Goal: Find specific page/section: Find specific page/section

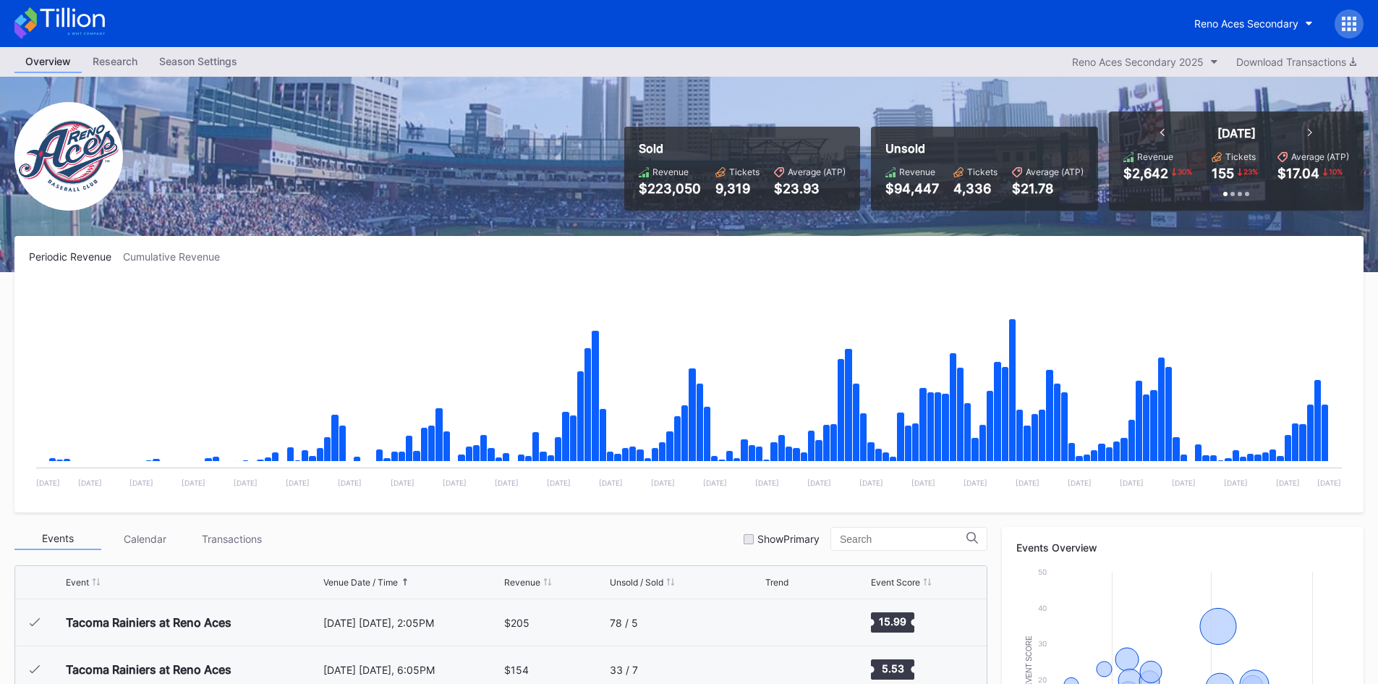
scroll to position [72, 0]
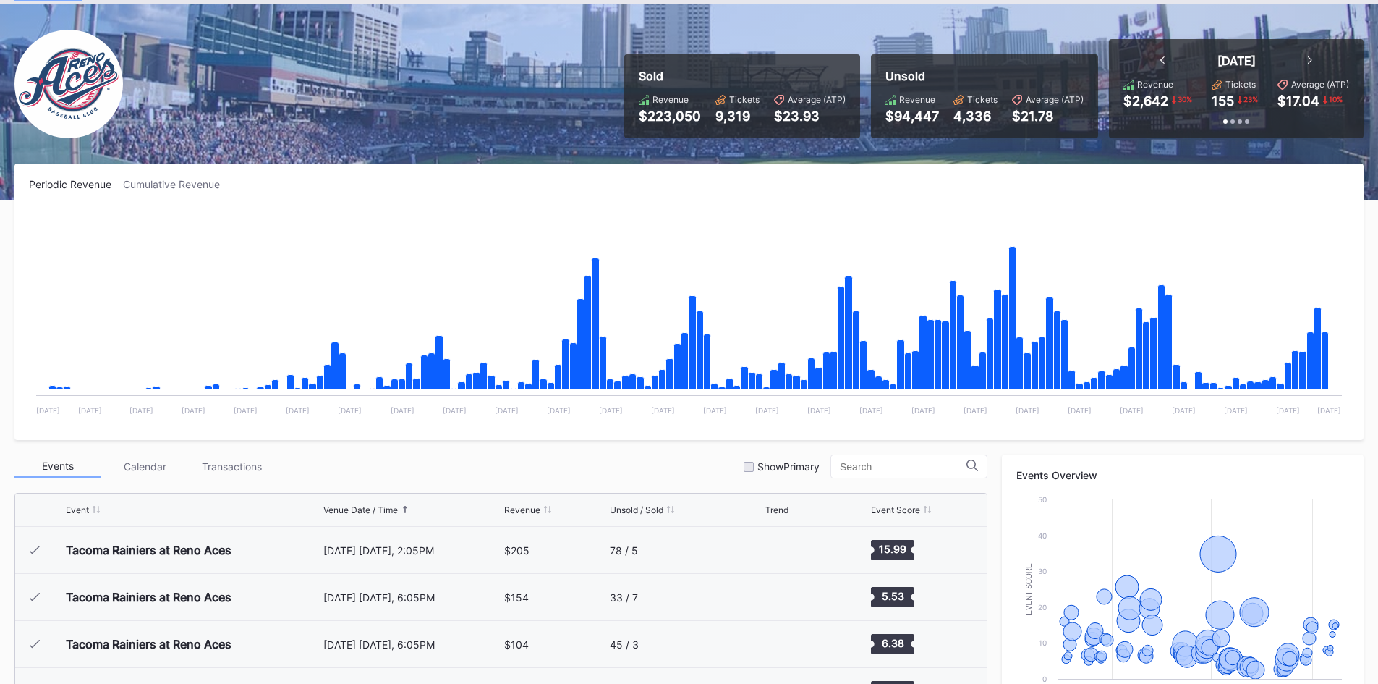
click at [68, 52] on img at bounding box center [68, 84] width 108 height 108
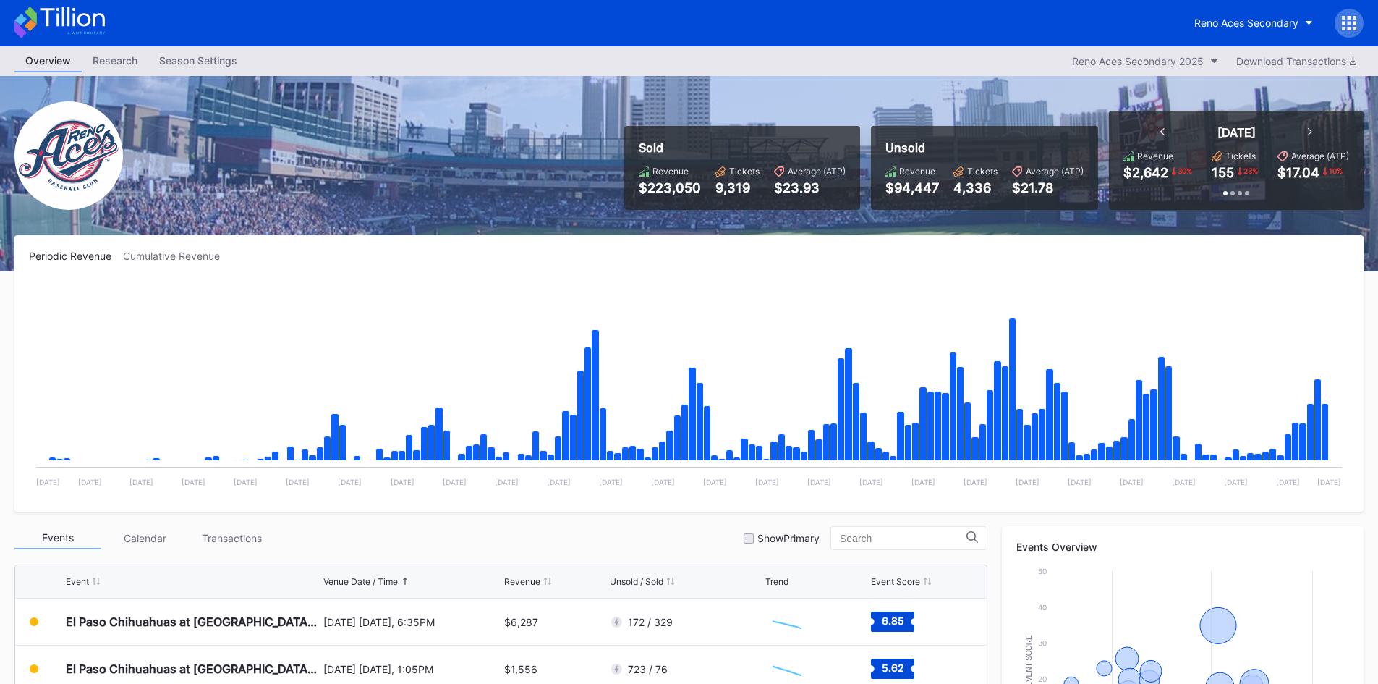
scroll to position [0, 0]
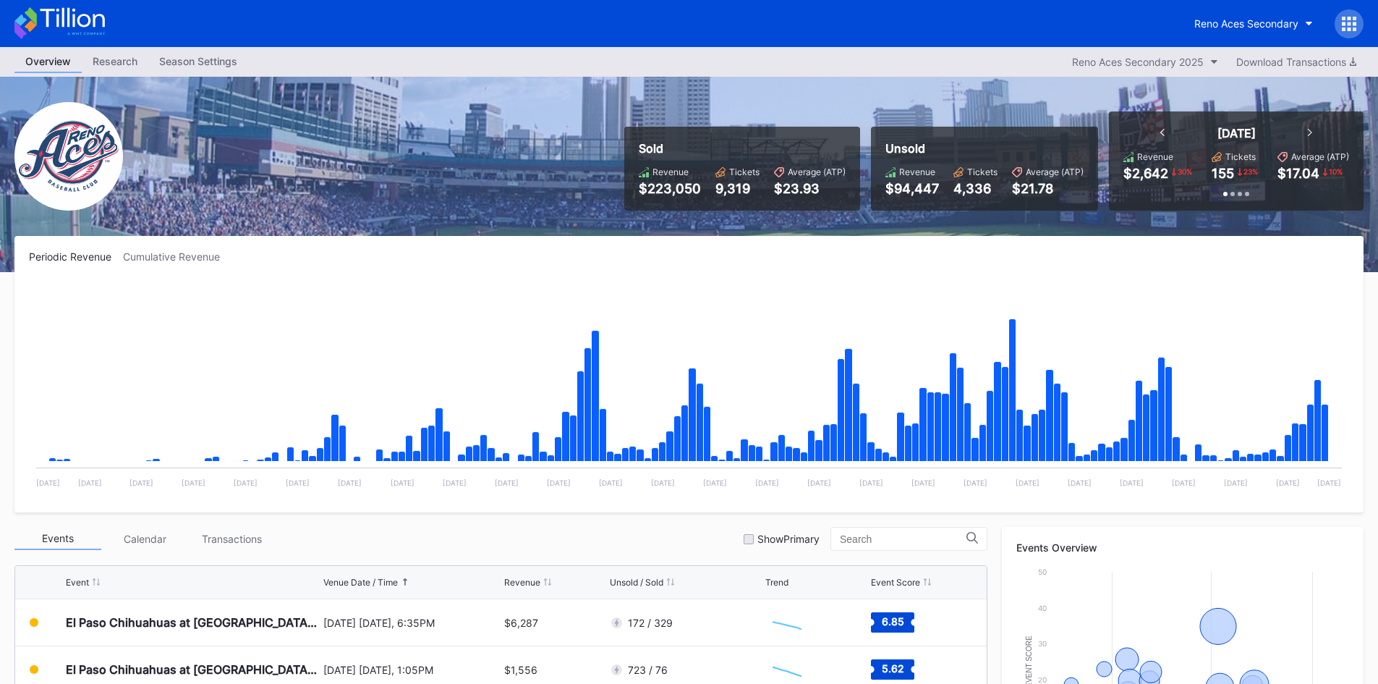
click at [57, 9] on icon at bounding box center [59, 23] width 90 height 32
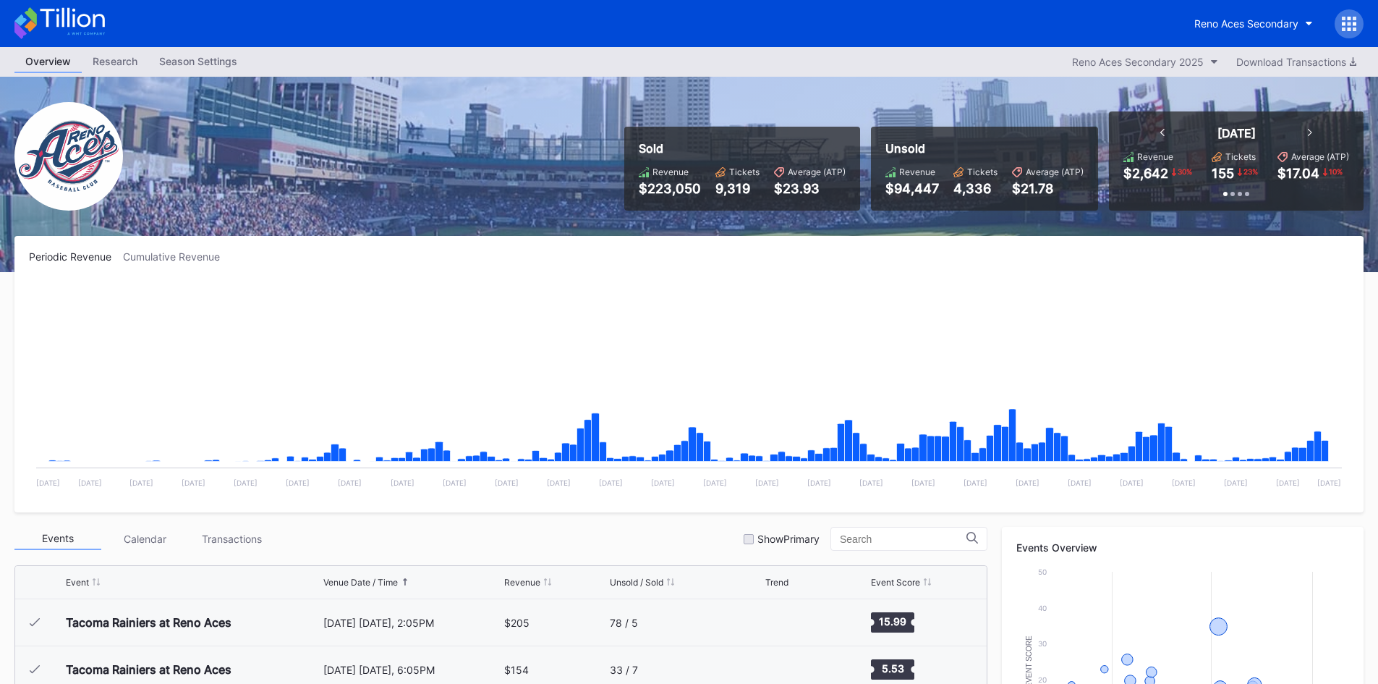
scroll to position [2915, 0]
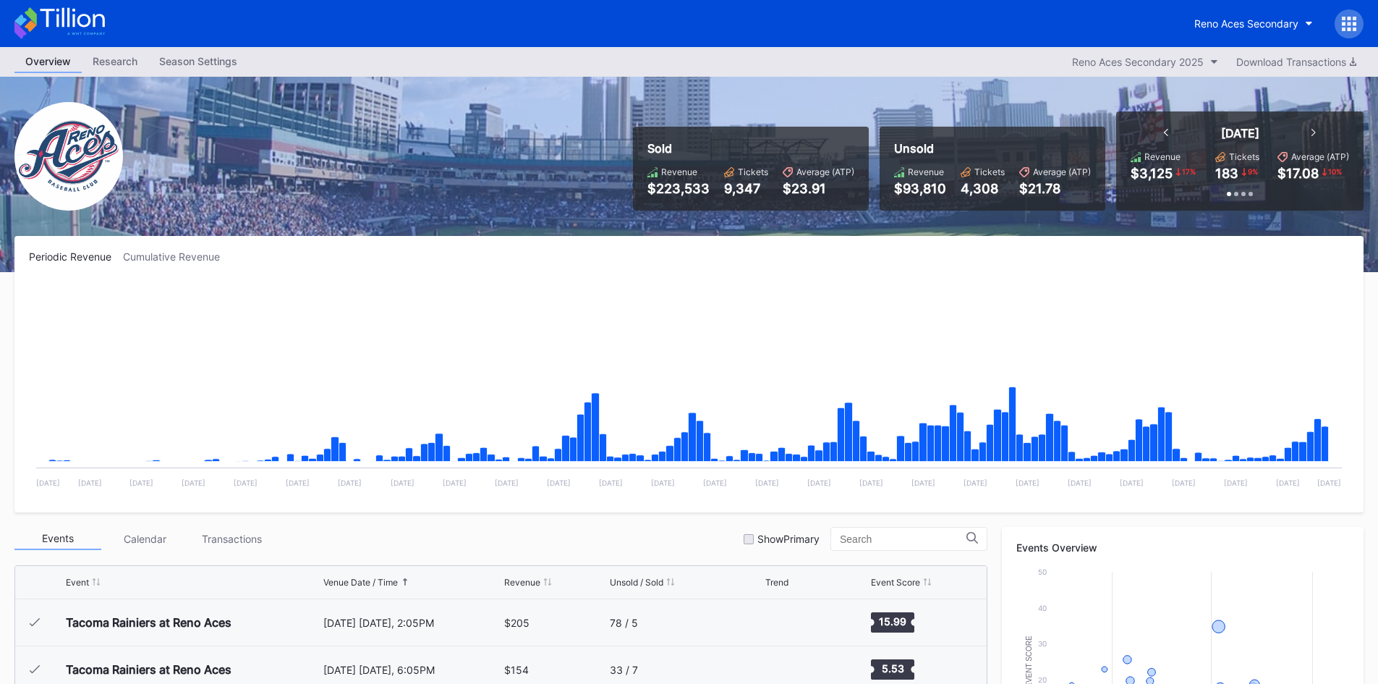
scroll to position [2915, 0]
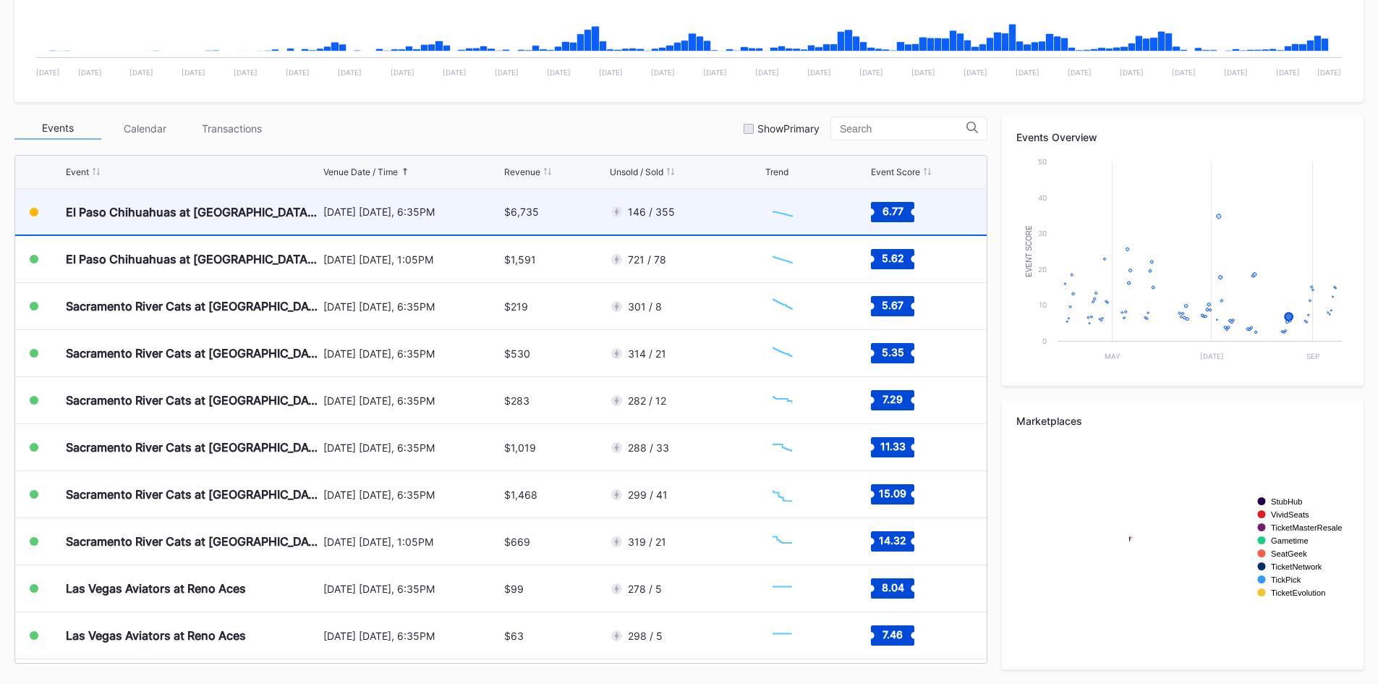
click at [676, 207] on div "146 / 355" at bounding box center [686, 212] width 153 height 46
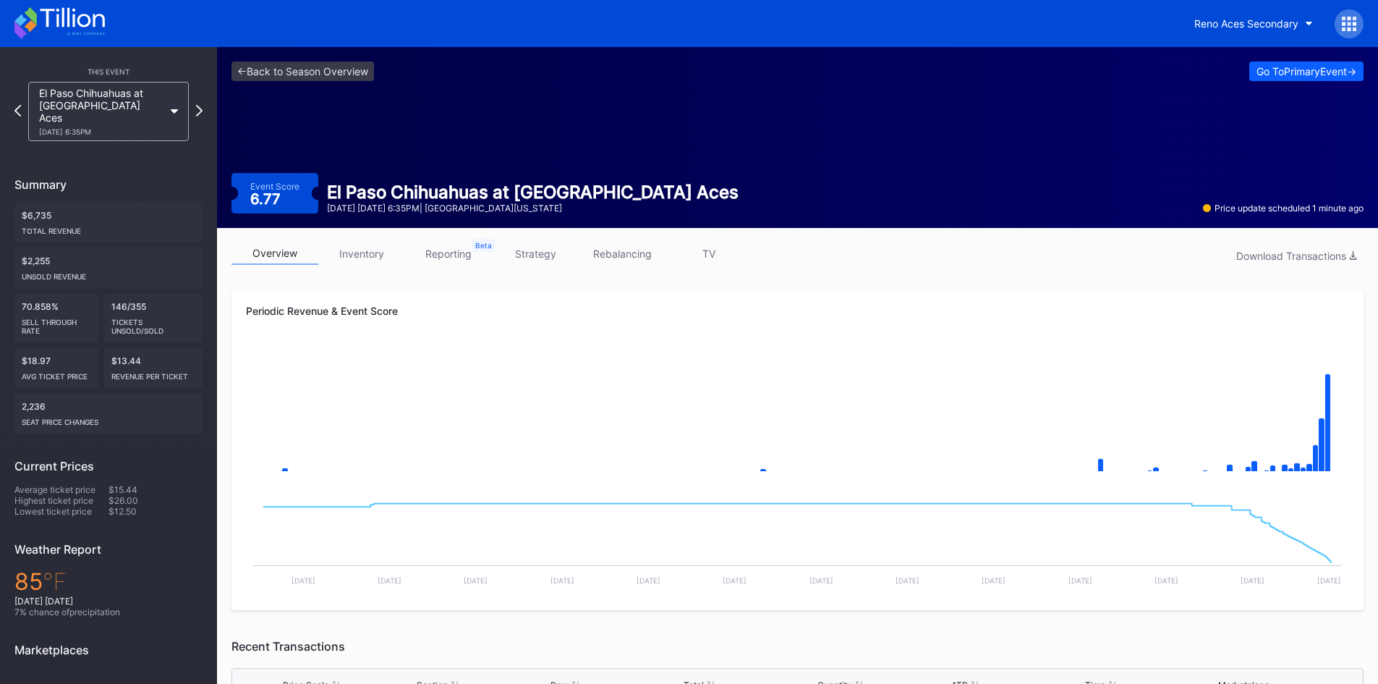
click at [41, 29] on icon at bounding box center [59, 23] width 90 height 32
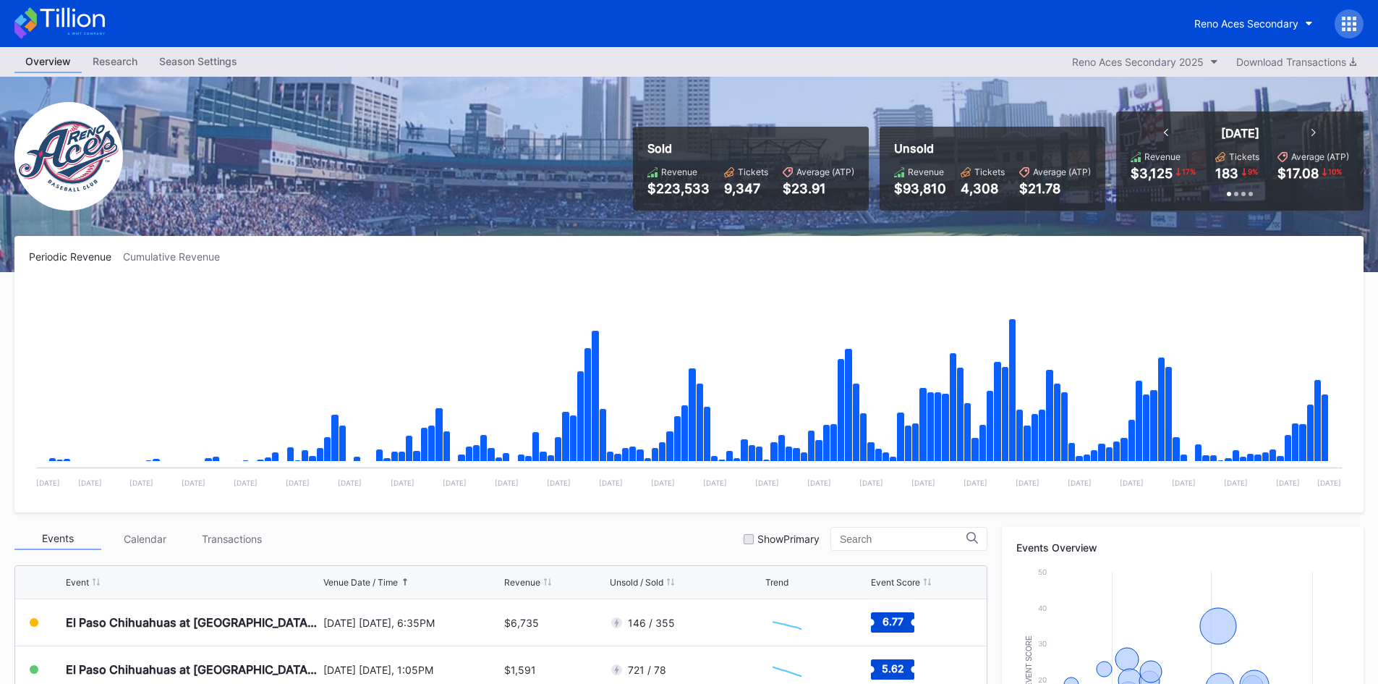
click at [81, 17] on icon at bounding box center [72, 18] width 64 height 20
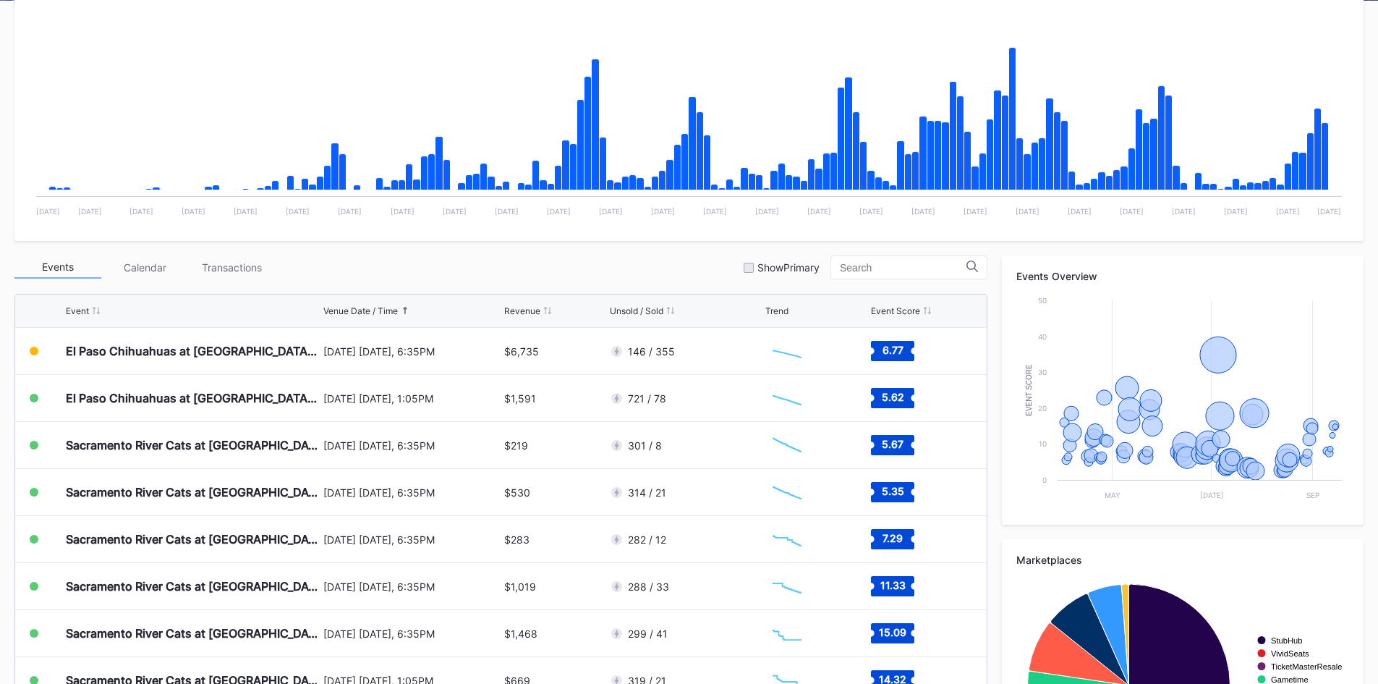
scroll to position [289, 0]
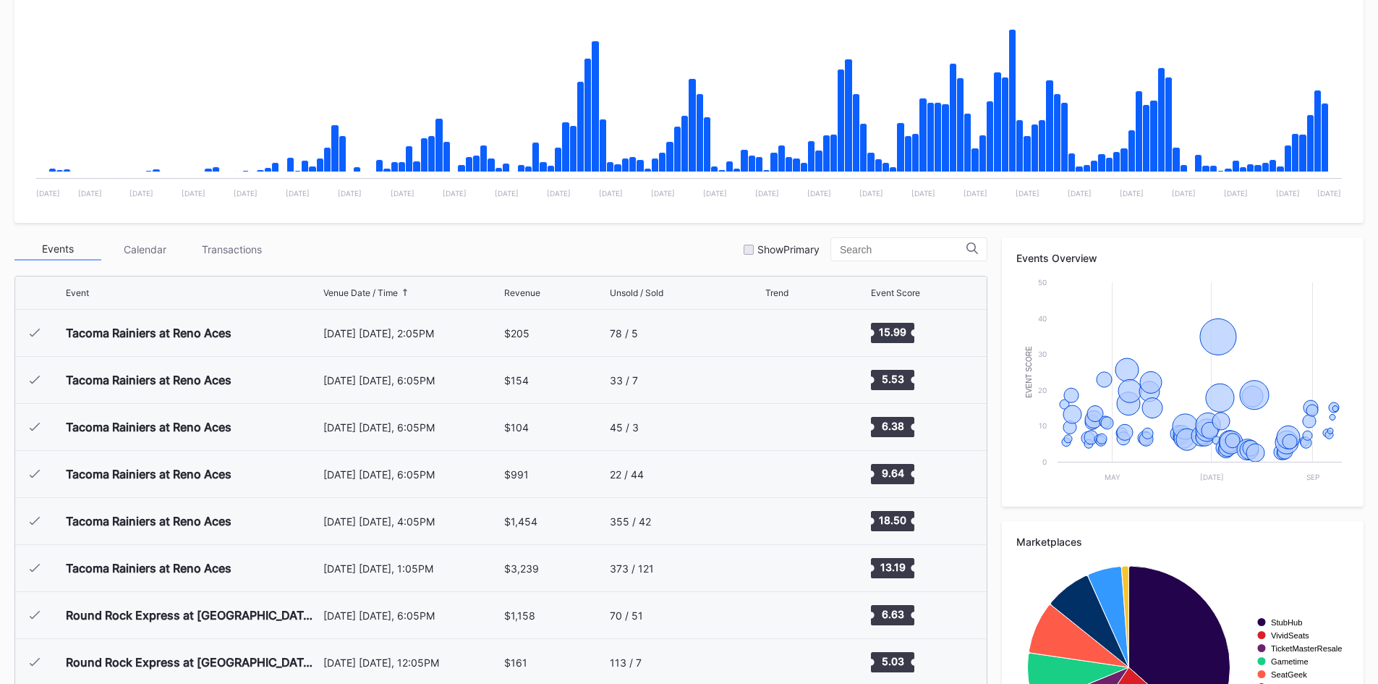
scroll to position [289, 0]
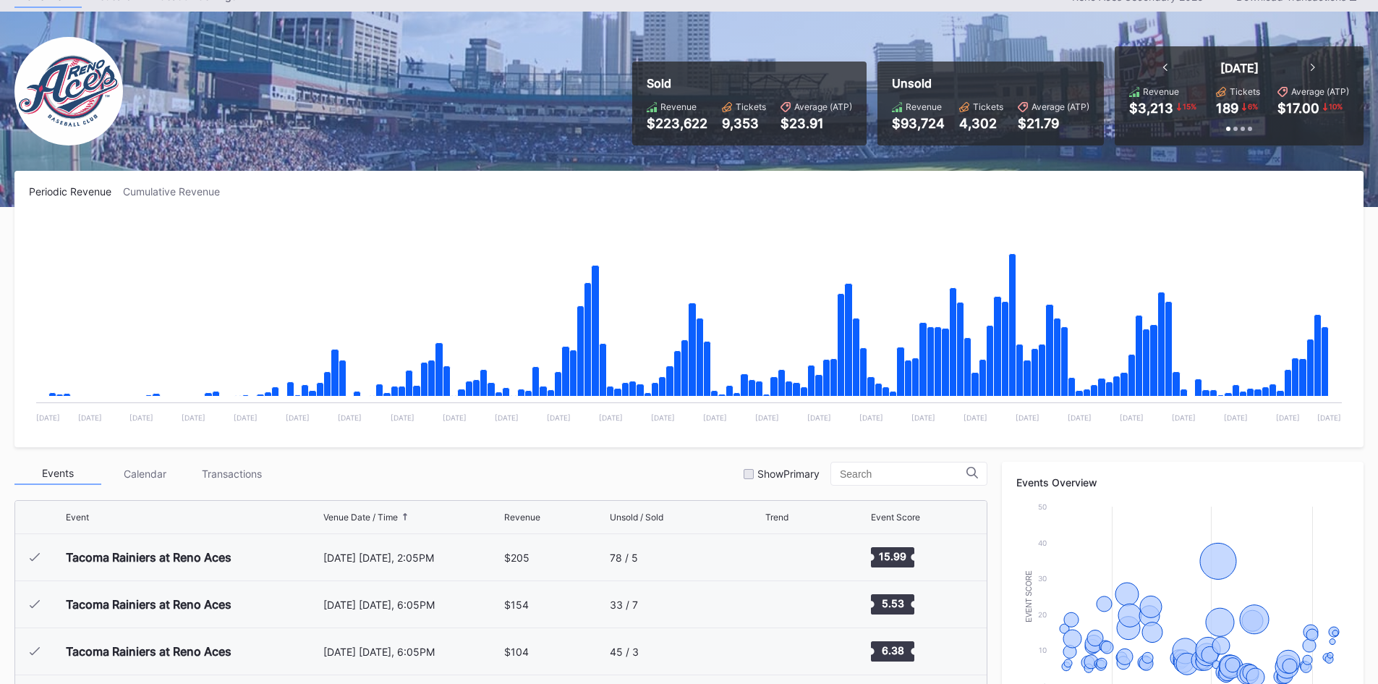
scroll to position [2915, 0]
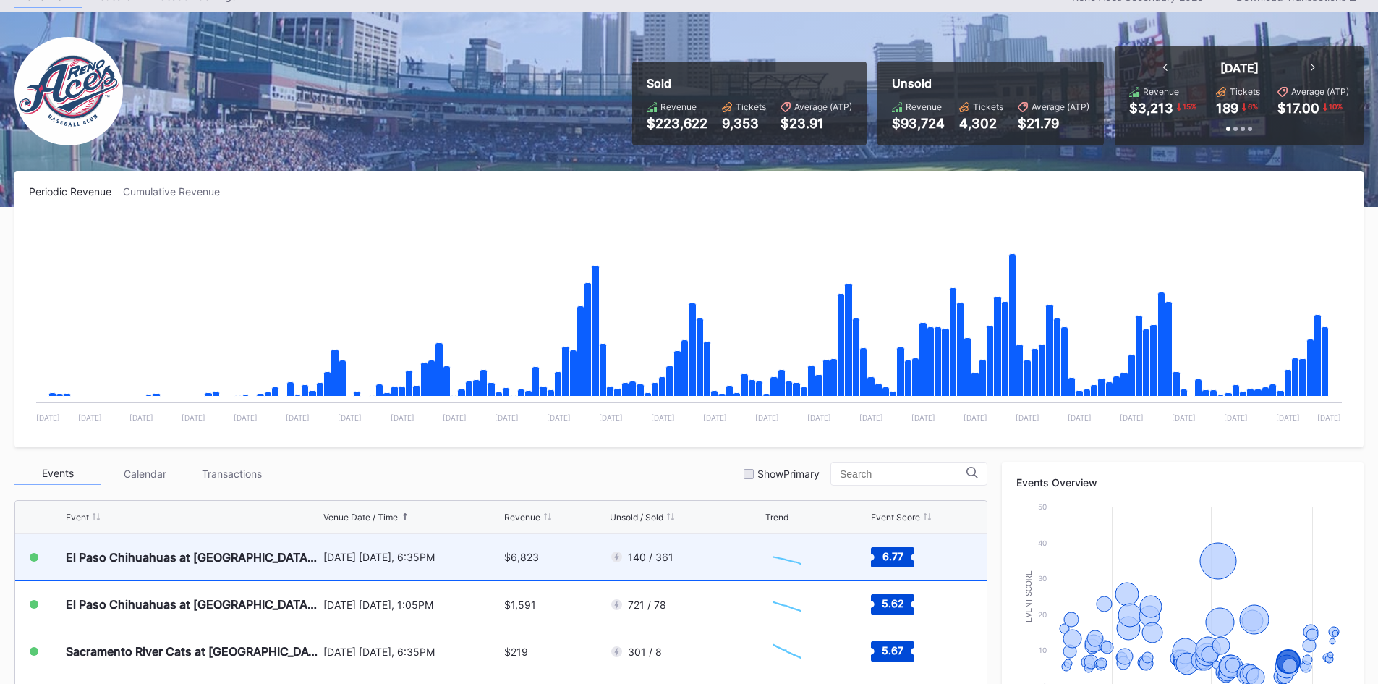
click at [688, 553] on div "140 / 361" at bounding box center [686, 557] width 153 height 46
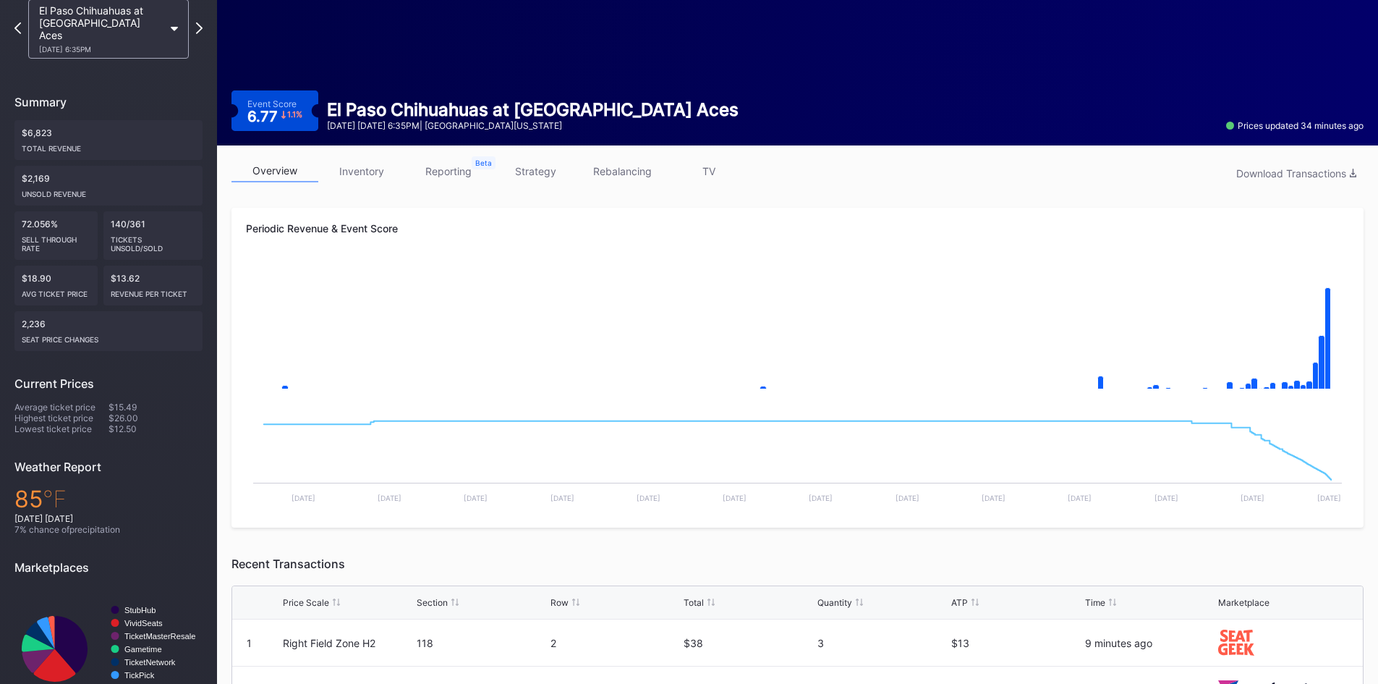
scroll to position [72, 0]
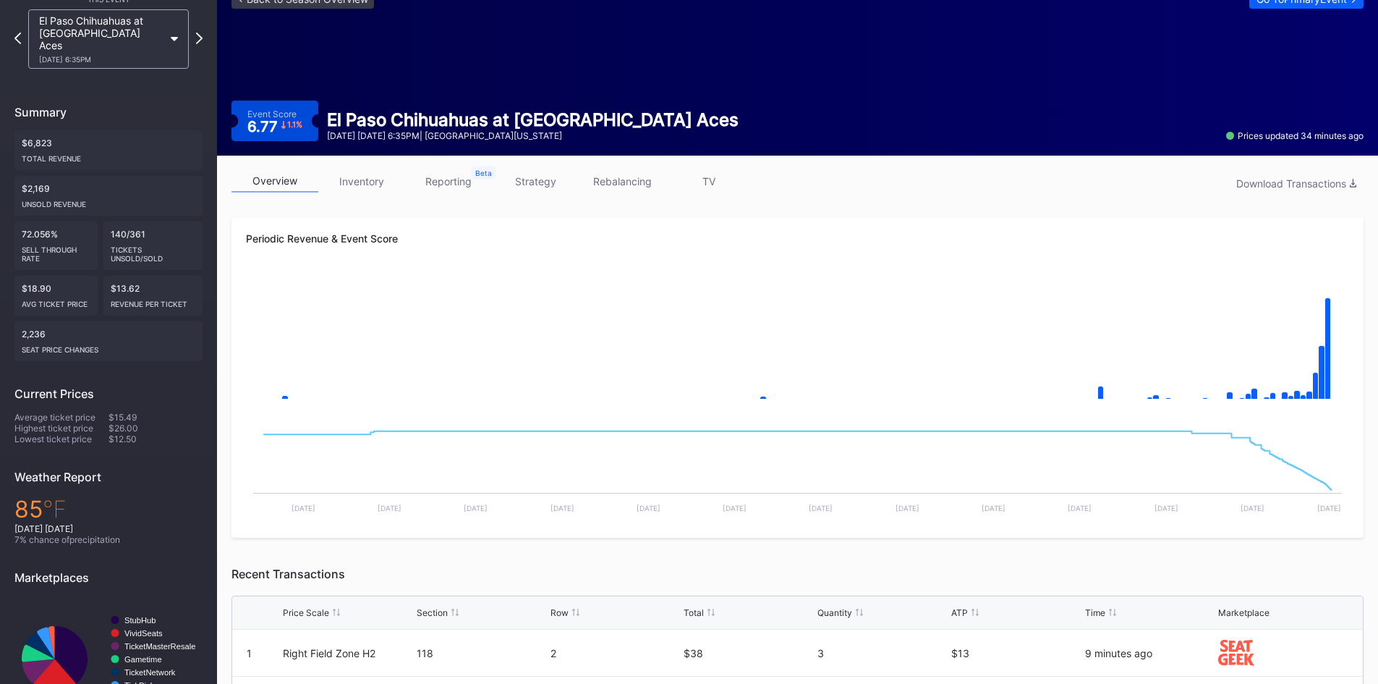
click at [21, 35] on div "El Paso Chihuahuas at Reno Aces 8/16 Saturday 6:35PM" at bounding box center [108, 38] width 175 height 59
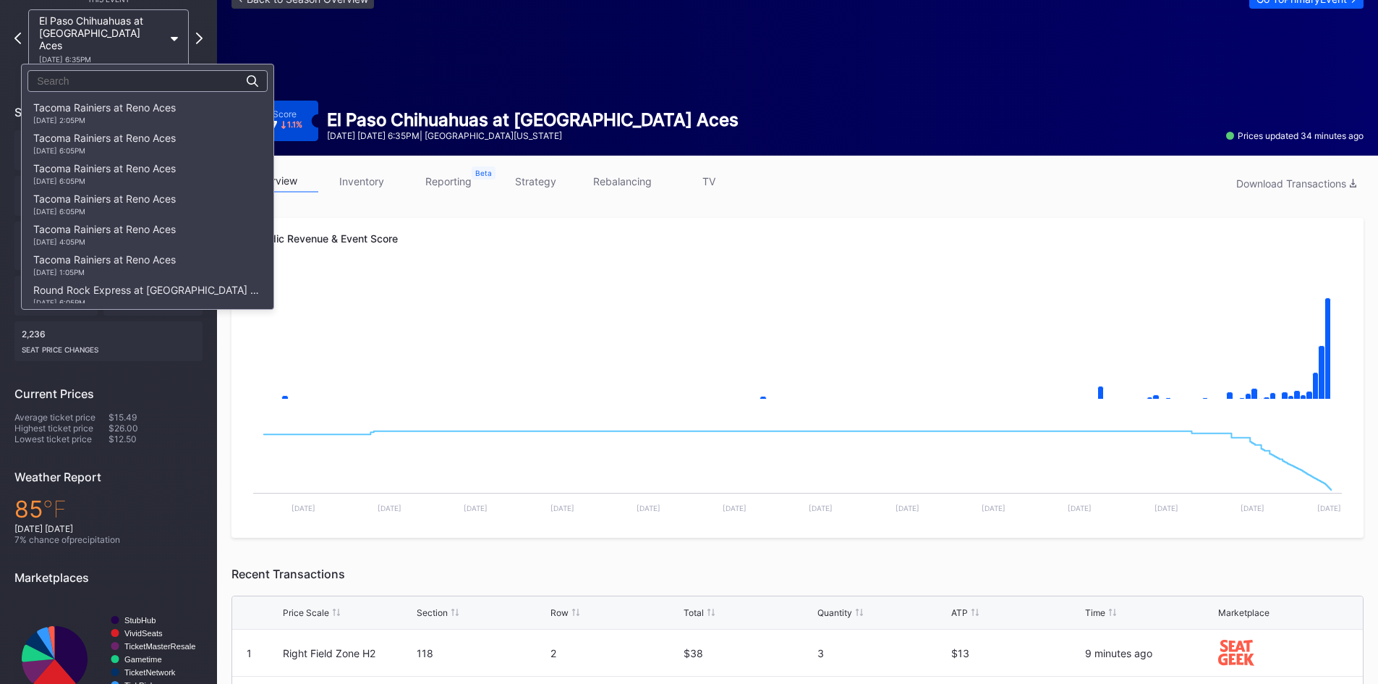
scroll to position [1884, 0]
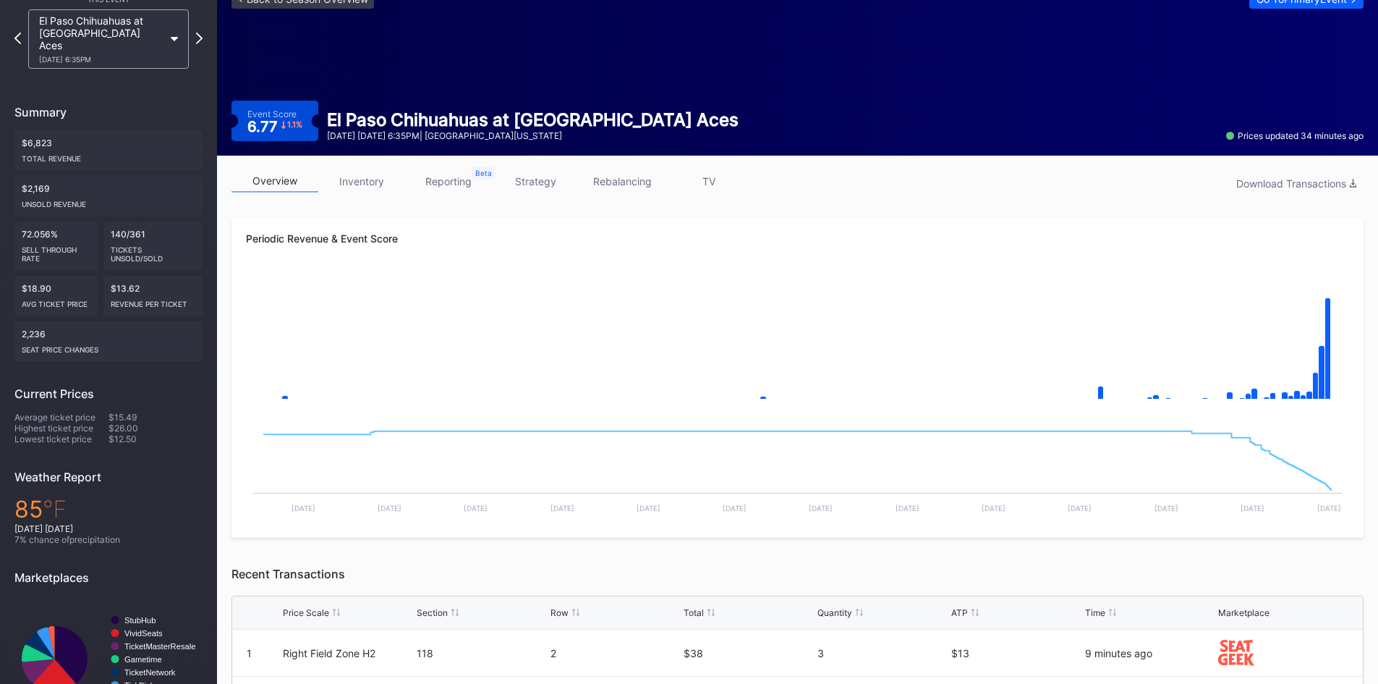
click at [17, 32] on icon at bounding box center [17, 38] width 7 height 12
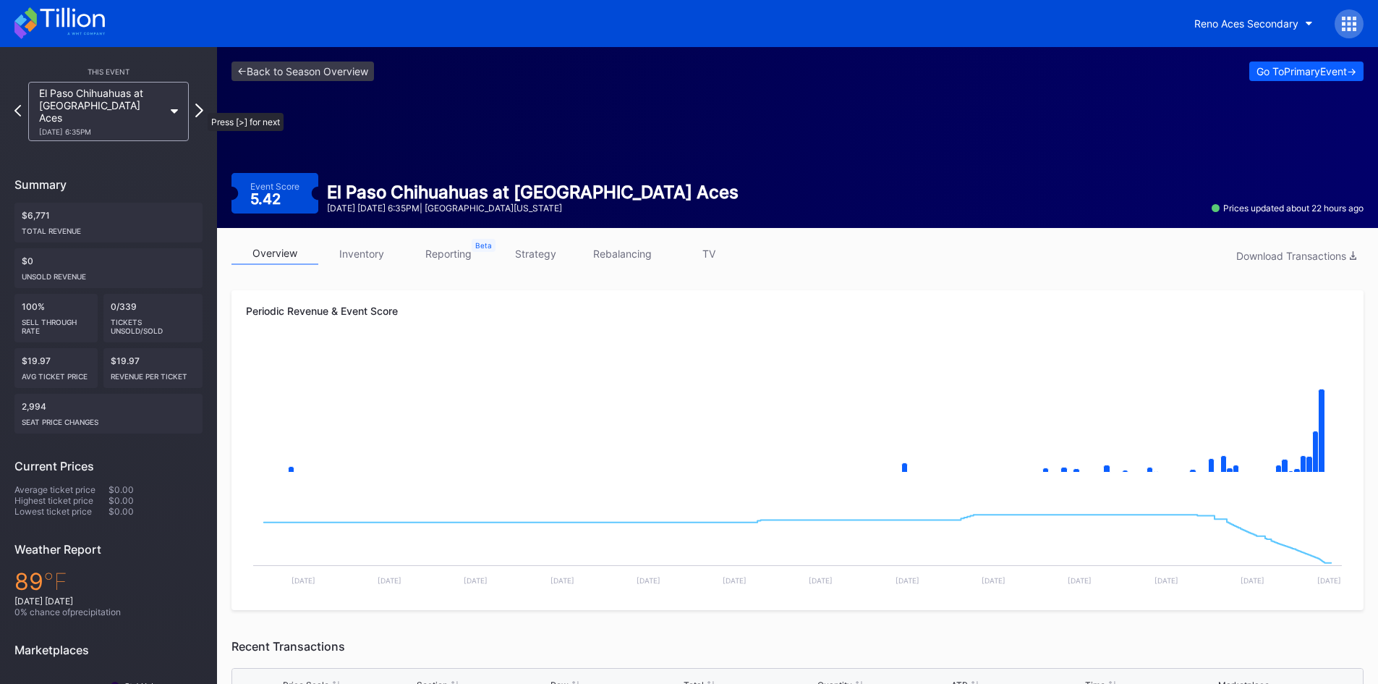
click at [200, 106] on icon at bounding box center [199, 110] width 8 height 14
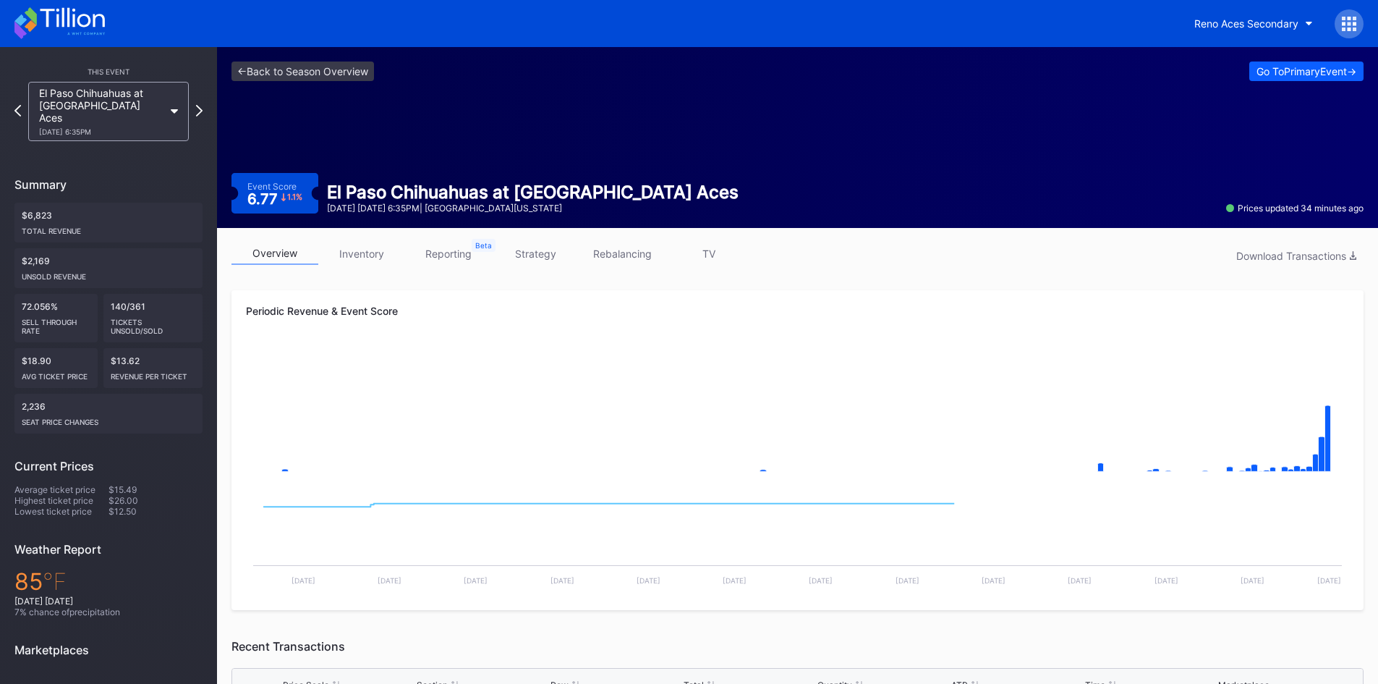
click at [90, 21] on icon at bounding box center [72, 18] width 64 height 20
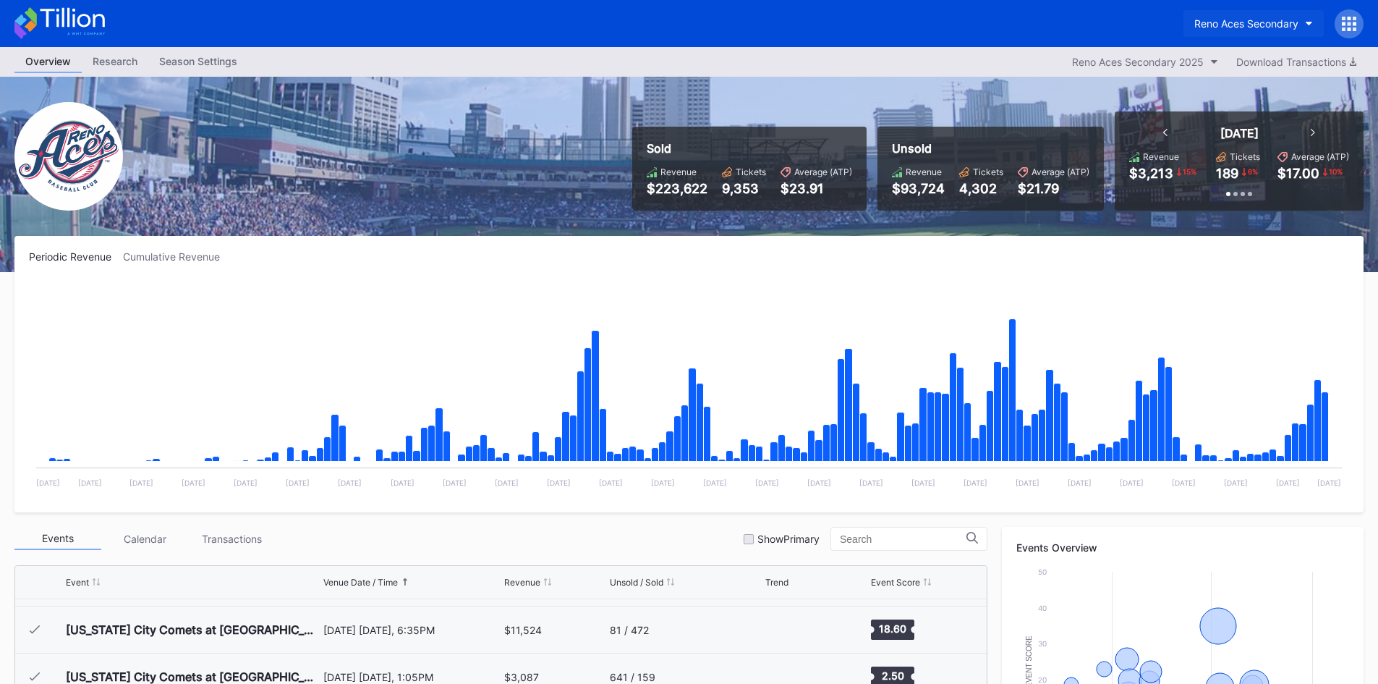
click at [1224, 28] on div "Reno Aces Secondary" at bounding box center [1246, 23] width 104 height 12
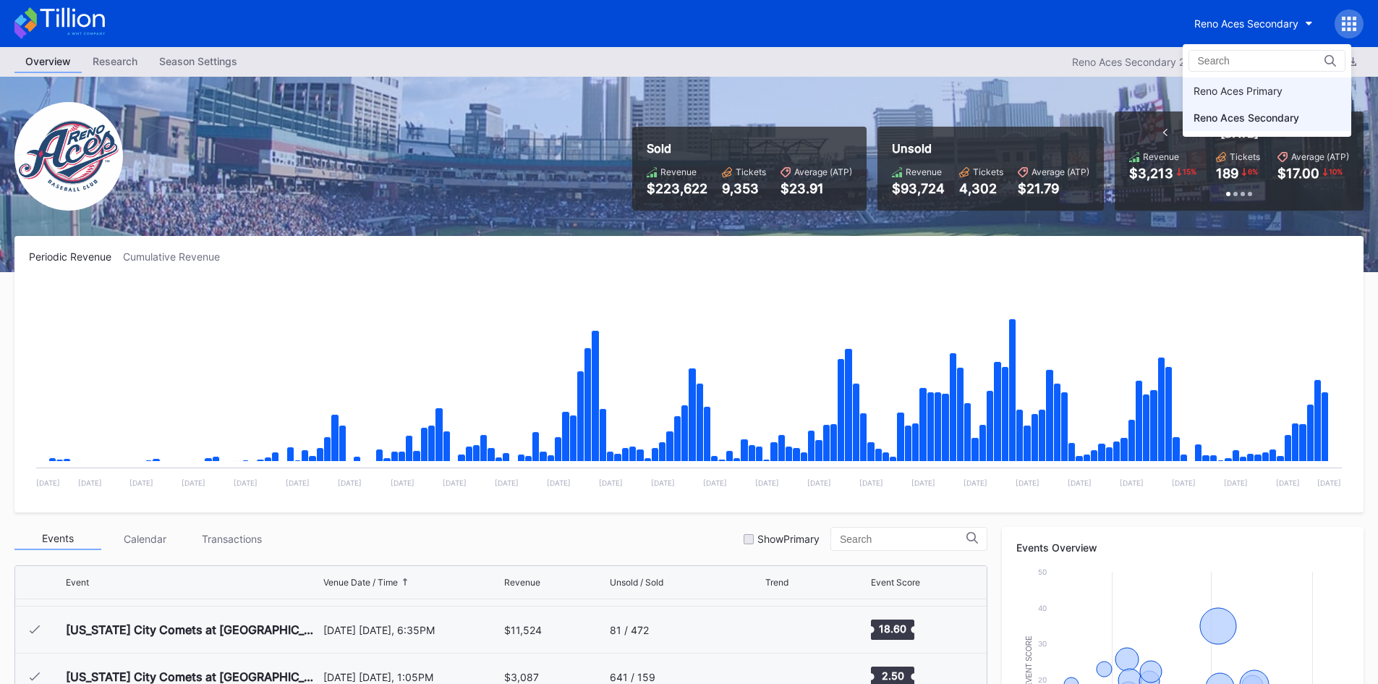
click at [1225, 90] on div "Reno Aces Primary" at bounding box center [1237, 91] width 89 height 12
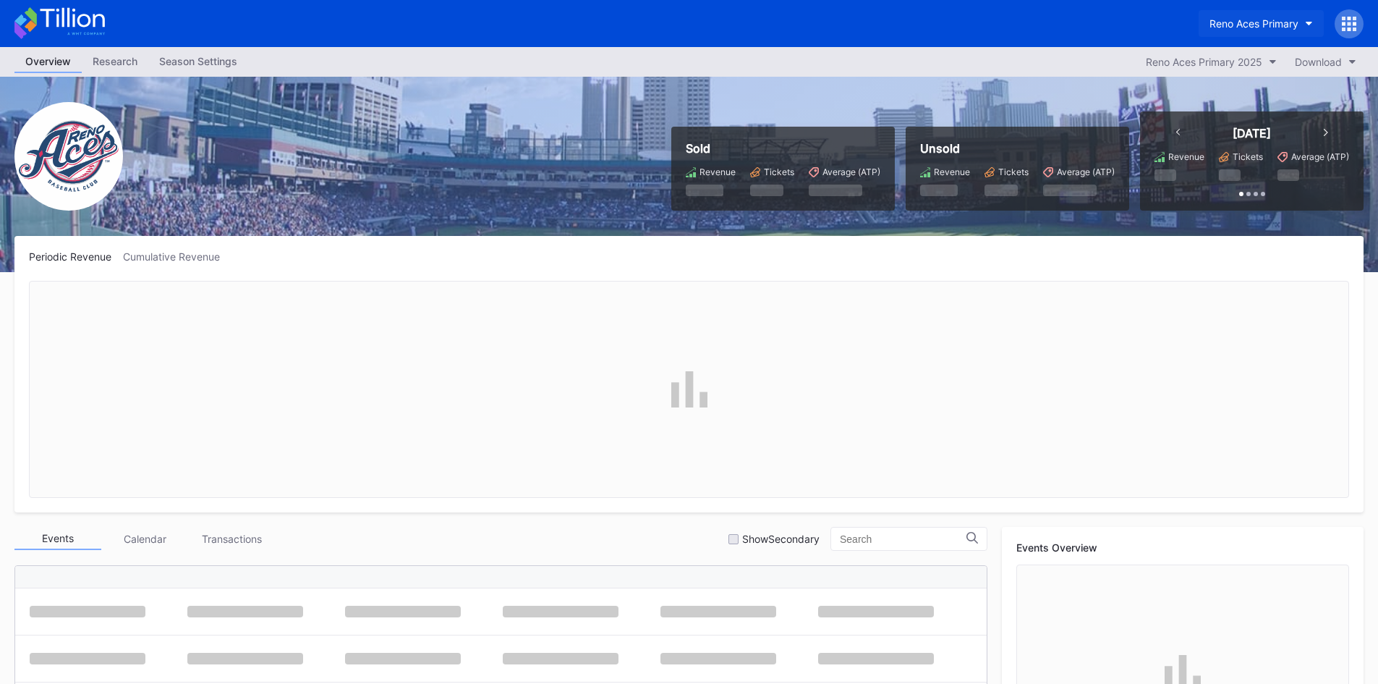
click at [1263, 17] on div "Reno Aces Primary" at bounding box center [1253, 23] width 89 height 12
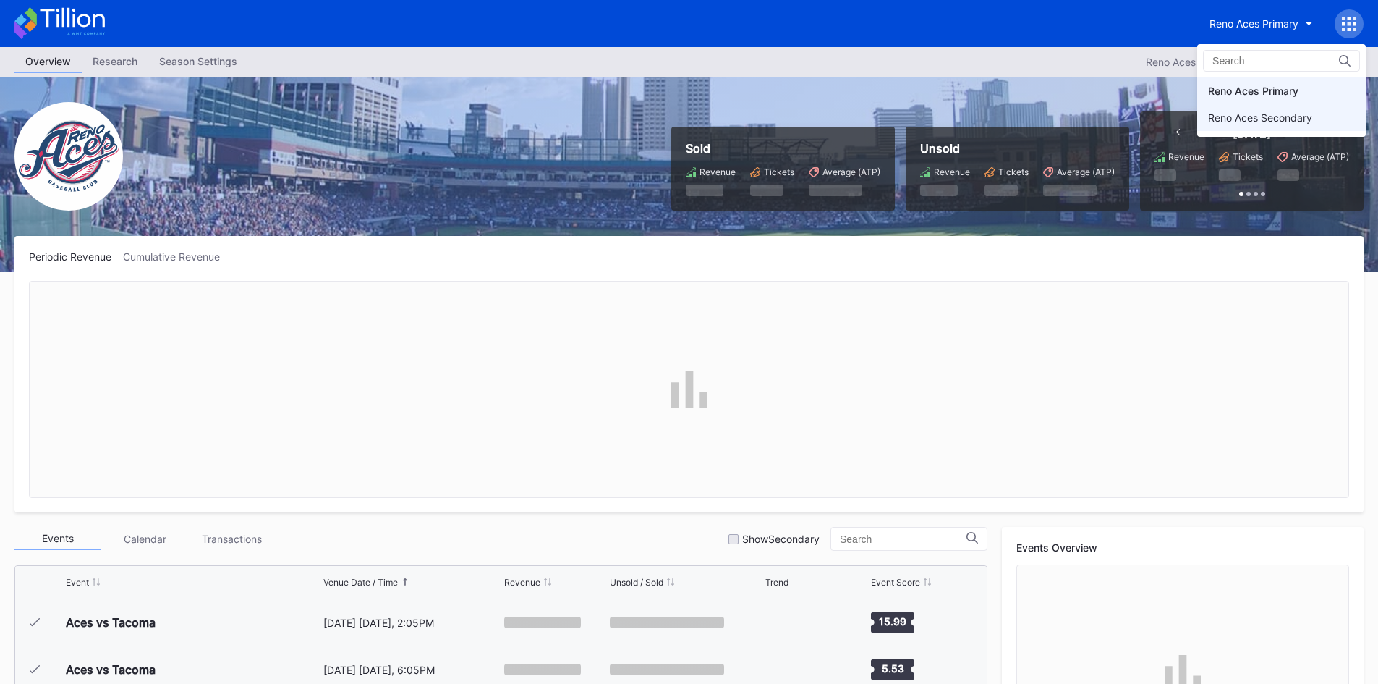
scroll to position [2868, 0]
click at [1230, 109] on div "Reno Aces Secondary" at bounding box center [1281, 117] width 169 height 27
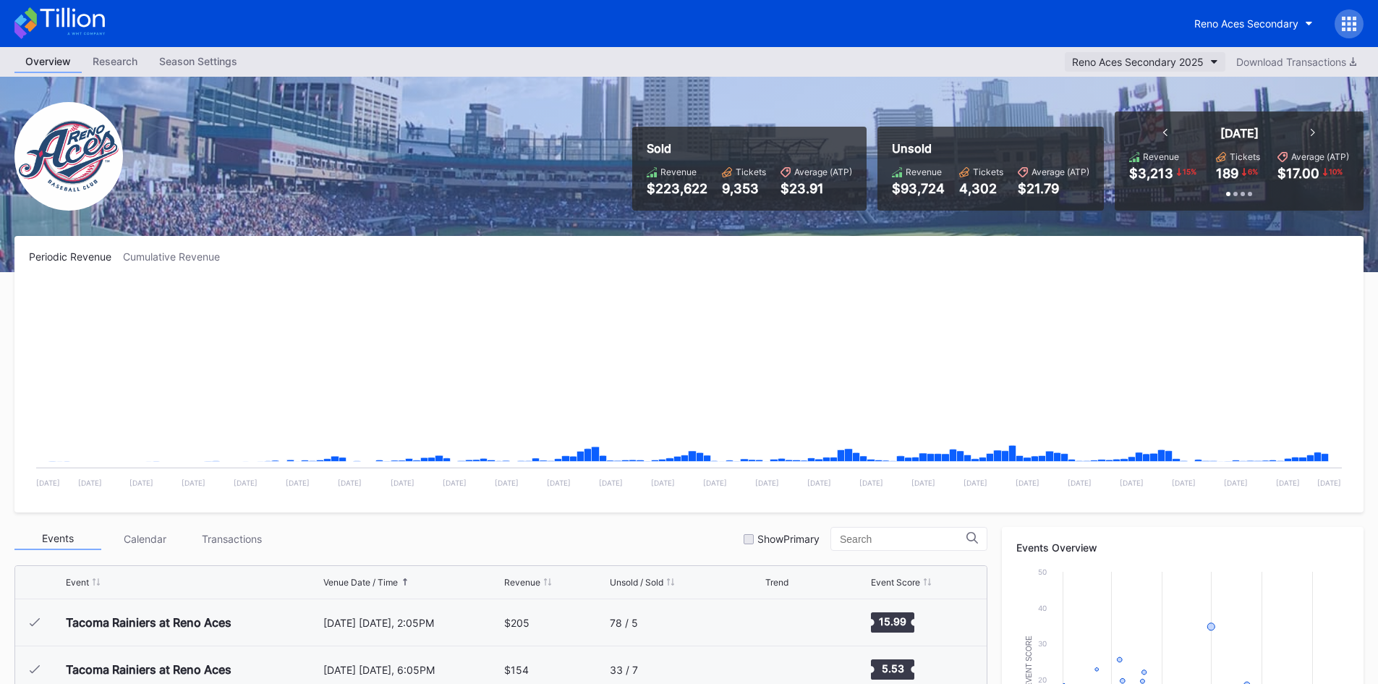
click at [1185, 60] on div "Reno Aces Secondary 2025" at bounding box center [1138, 62] width 132 height 12
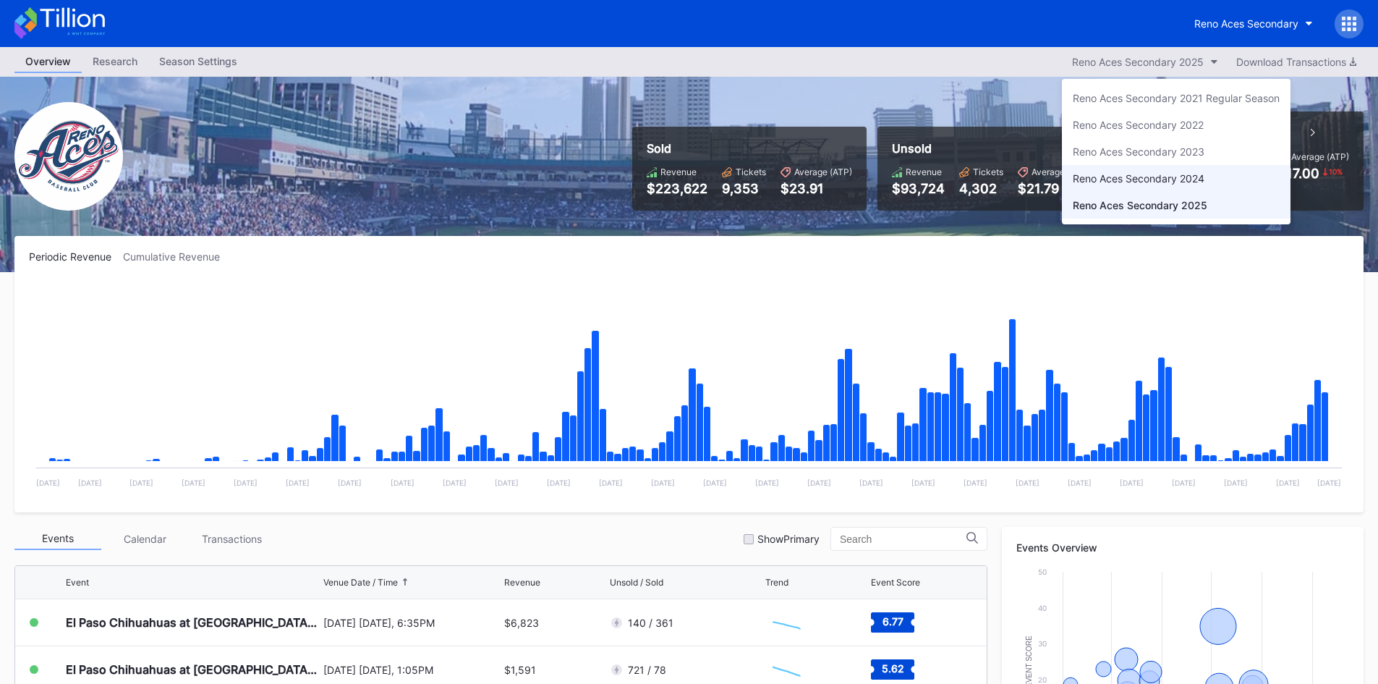
click at [1154, 174] on div "Reno Aces Secondary 2024" at bounding box center [1139, 178] width 132 height 12
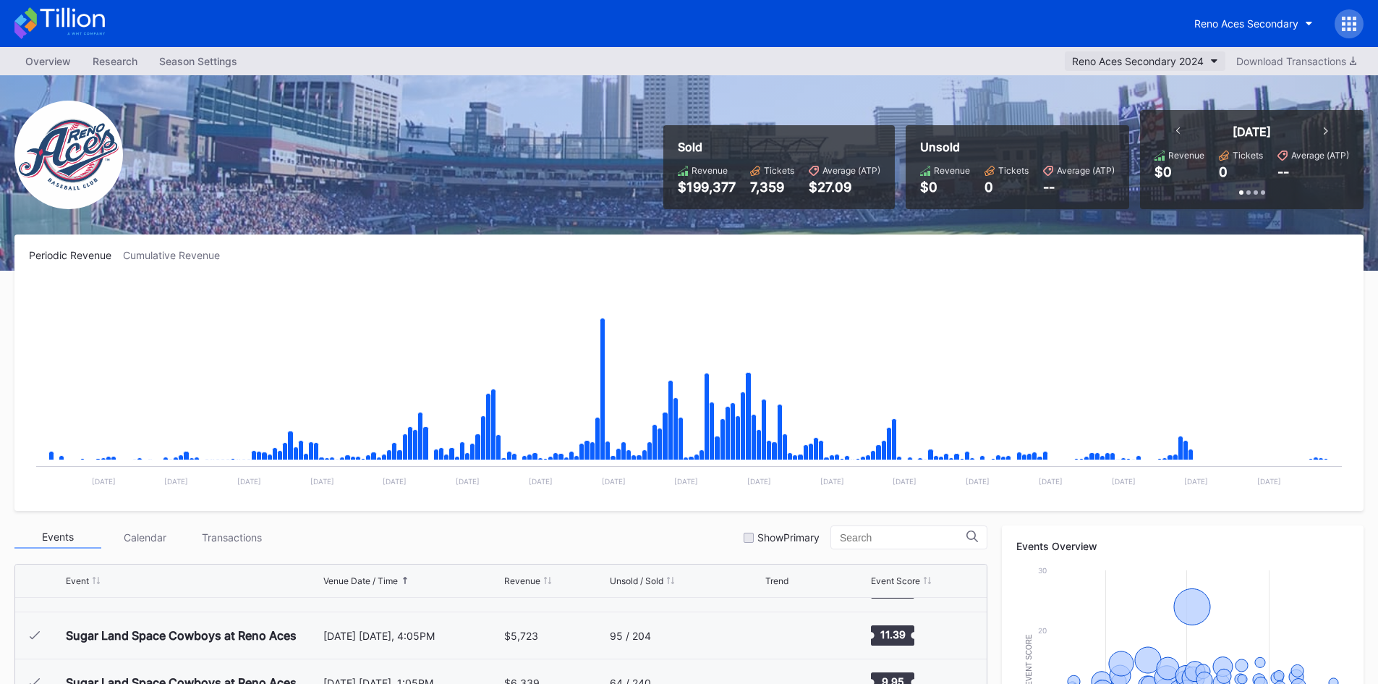
click at [1126, 61] on div "Reno Aces Secondary 2024" at bounding box center [1138, 61] width 132 height 12
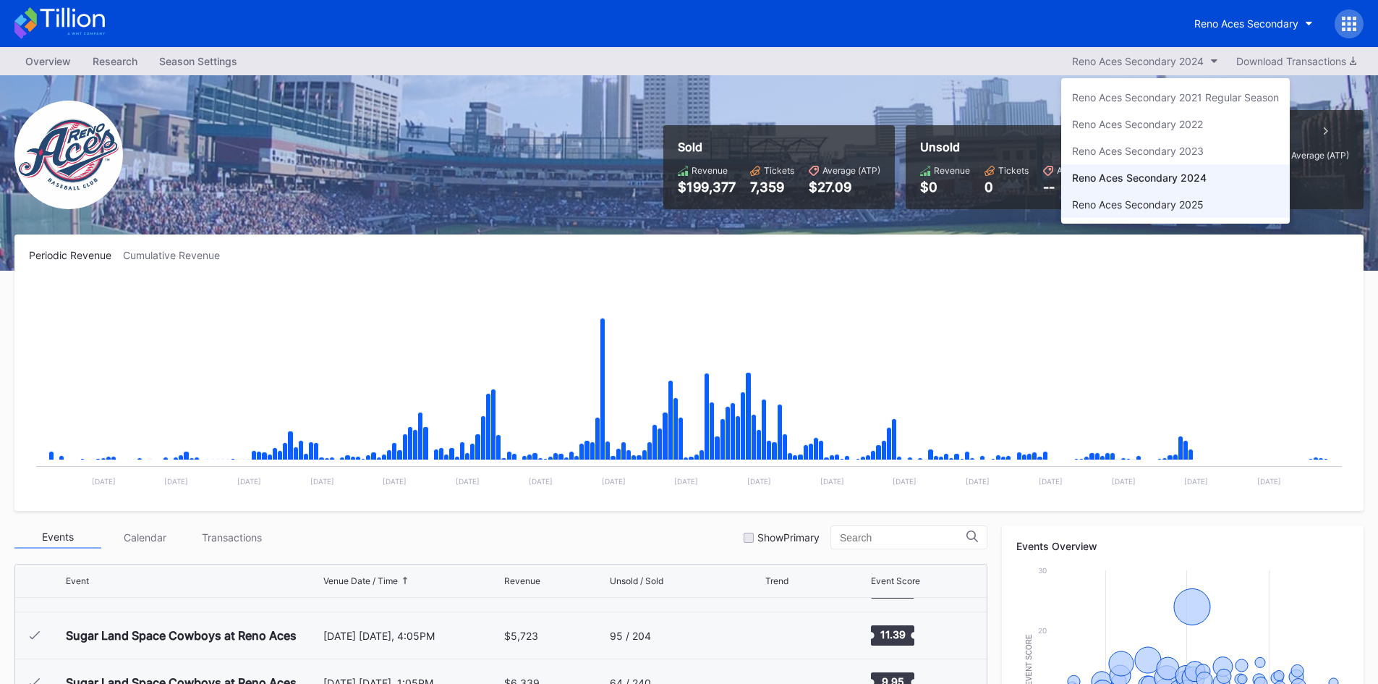
click at [1145, 209] on div "Reno Aces Secondary 2025" at bounding box center [1138, 204] width 132 height 12
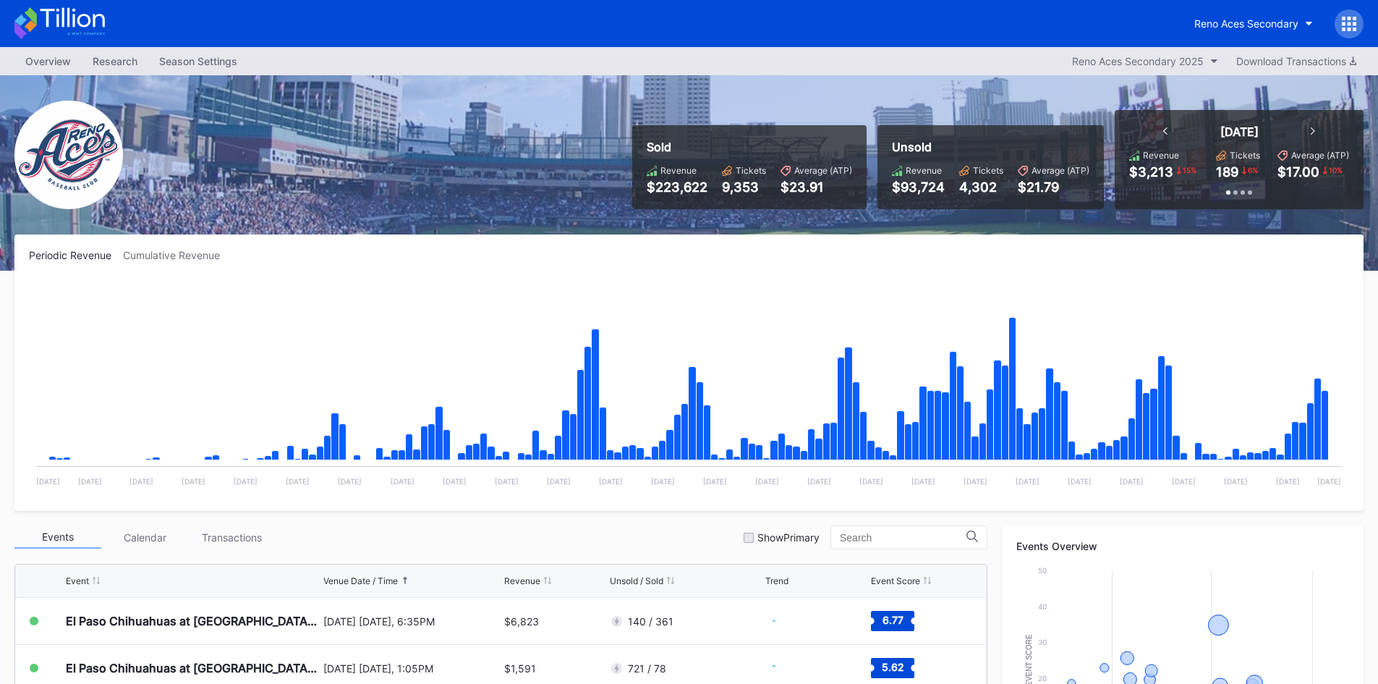
scroll to position [72, 0]
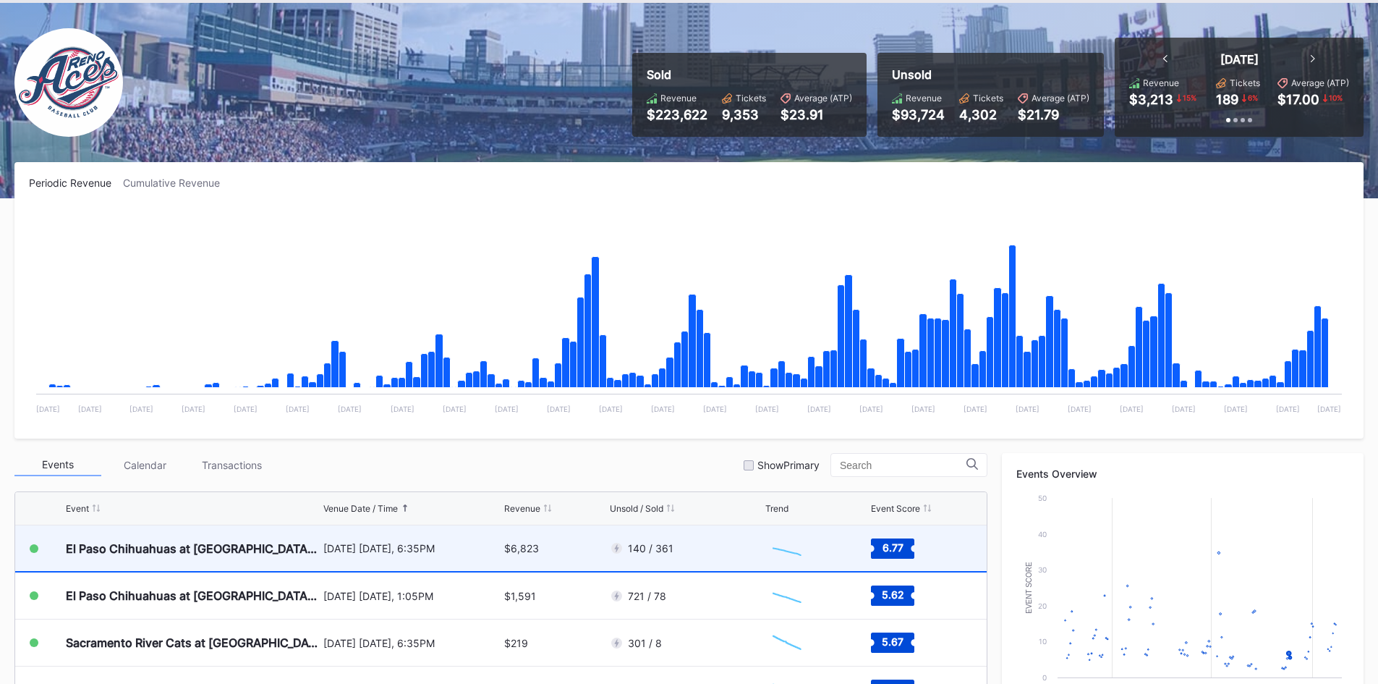
click at [695, 549] on div "140 / 361" at bounding box center [686, 548] width 153 height 46
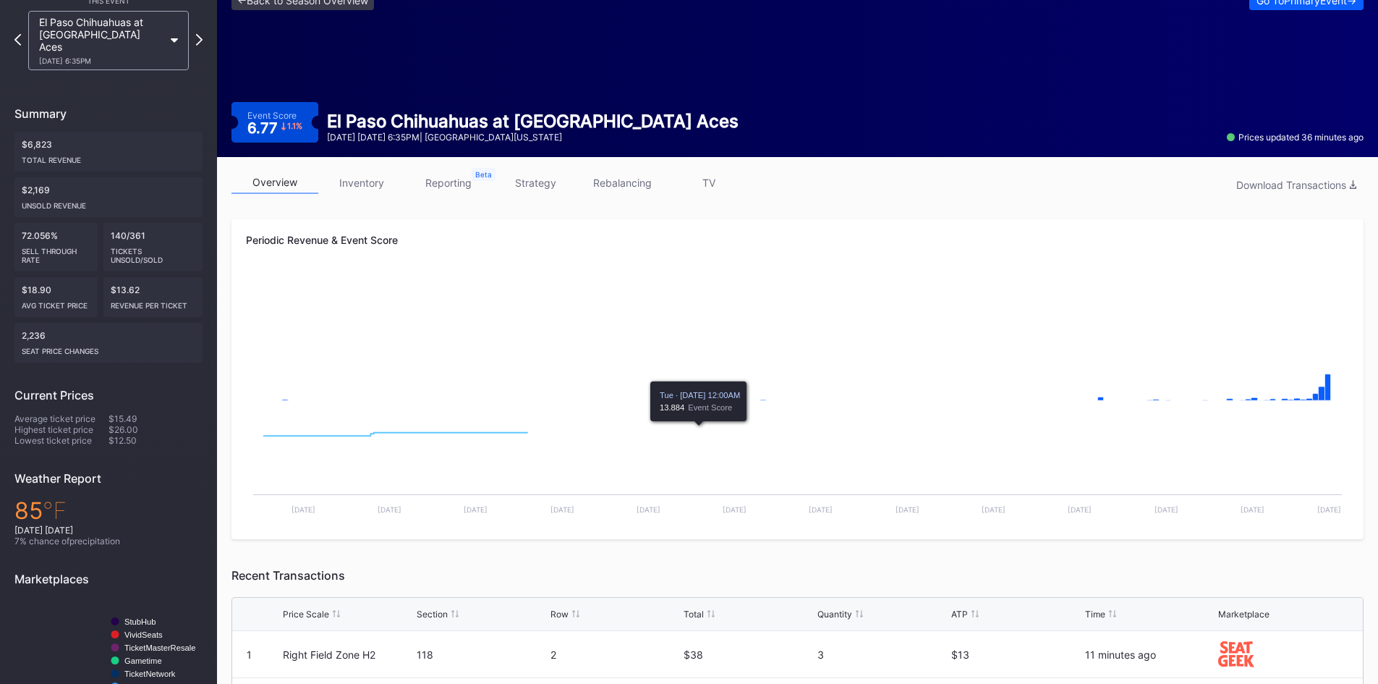
scroll to position [145, 0]
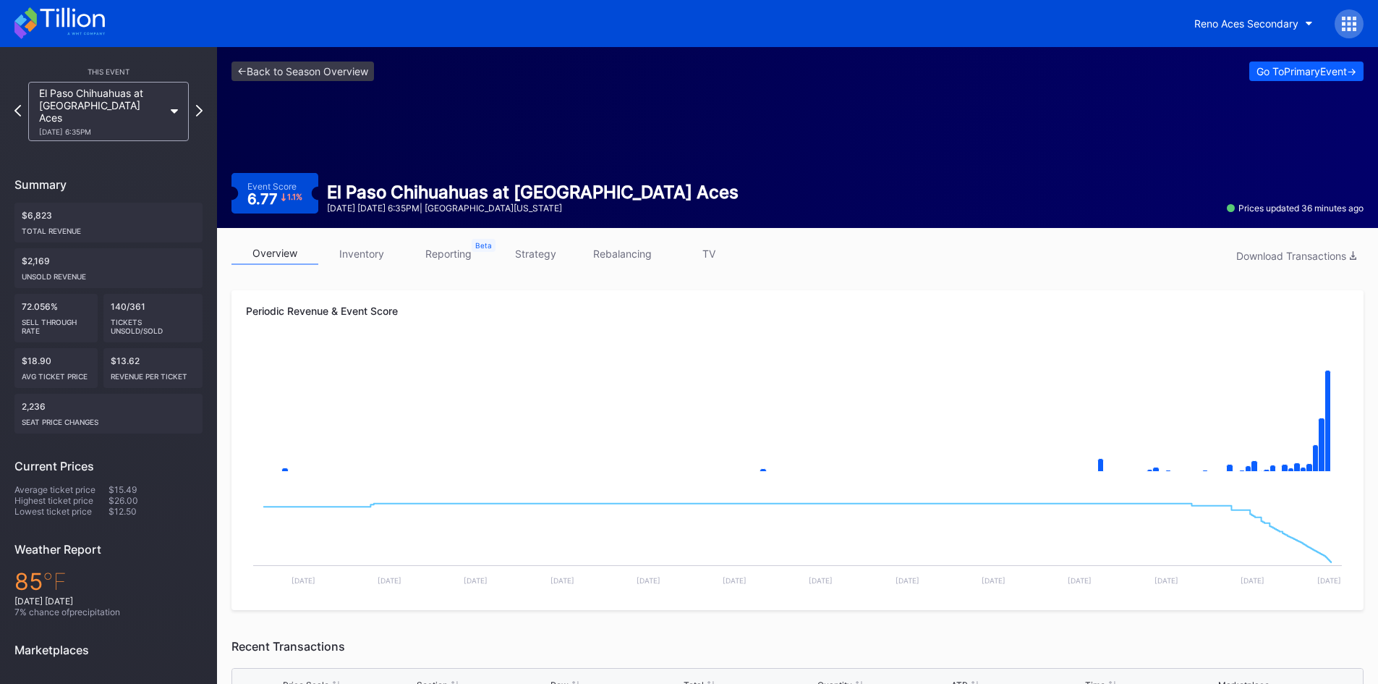
click at [44, 14] on icon at bounding box center [59, 23] width 90 height 32
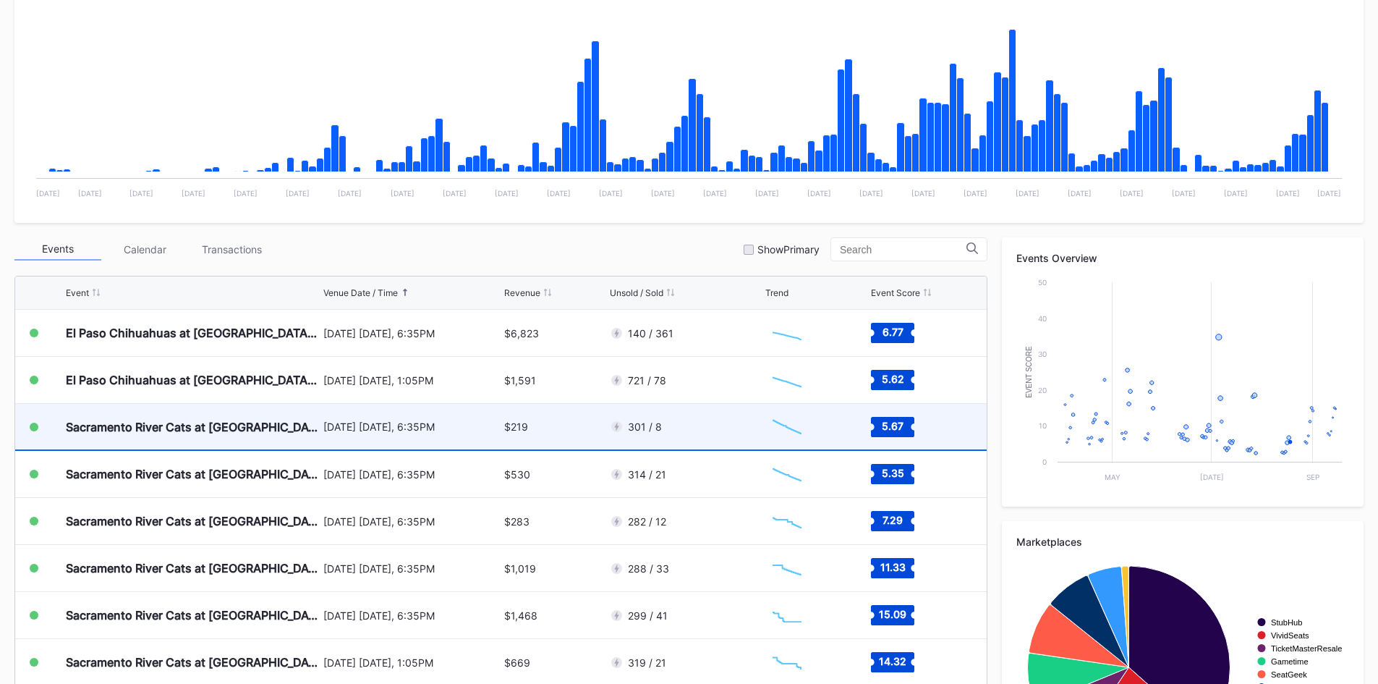
scroll to position [2843, 0]
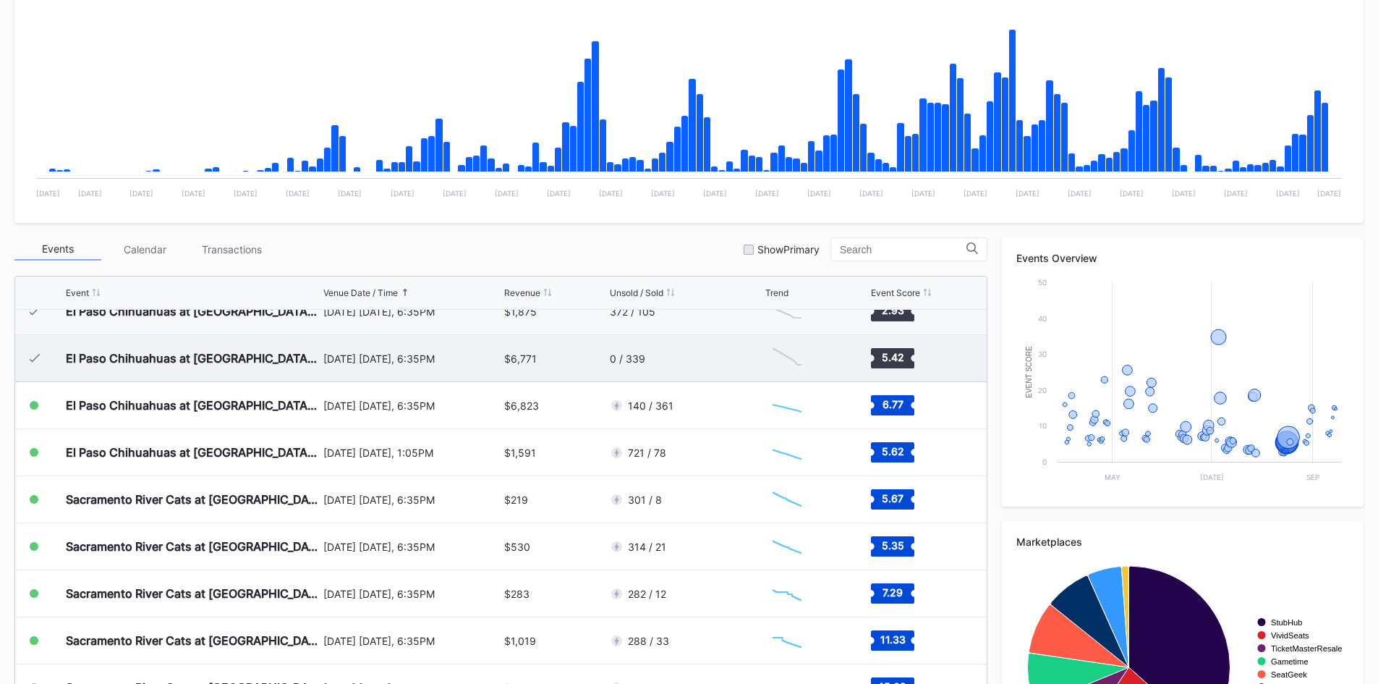
click at [540, 368] on div "$6,771" at bounding box center [554, 358] width 101 height 46
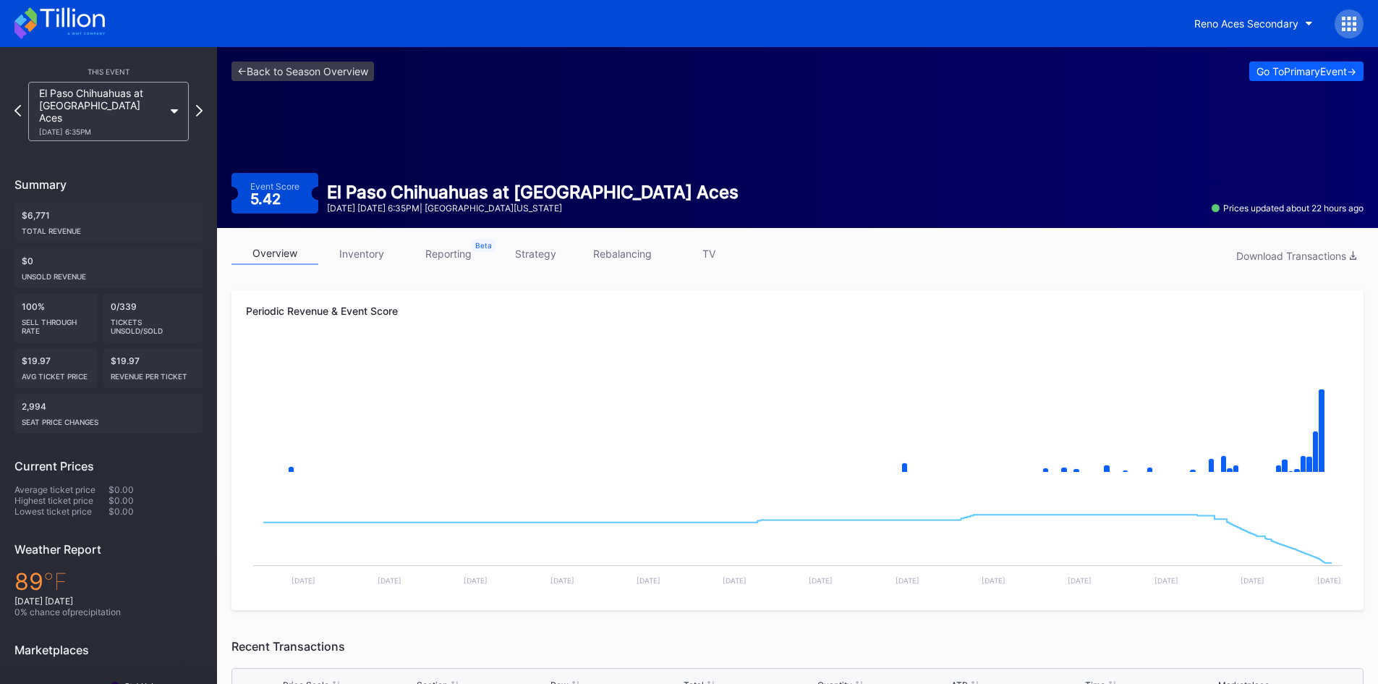
click at [54, 17] on icon at bounding box center [59, 23] width 90 height 32
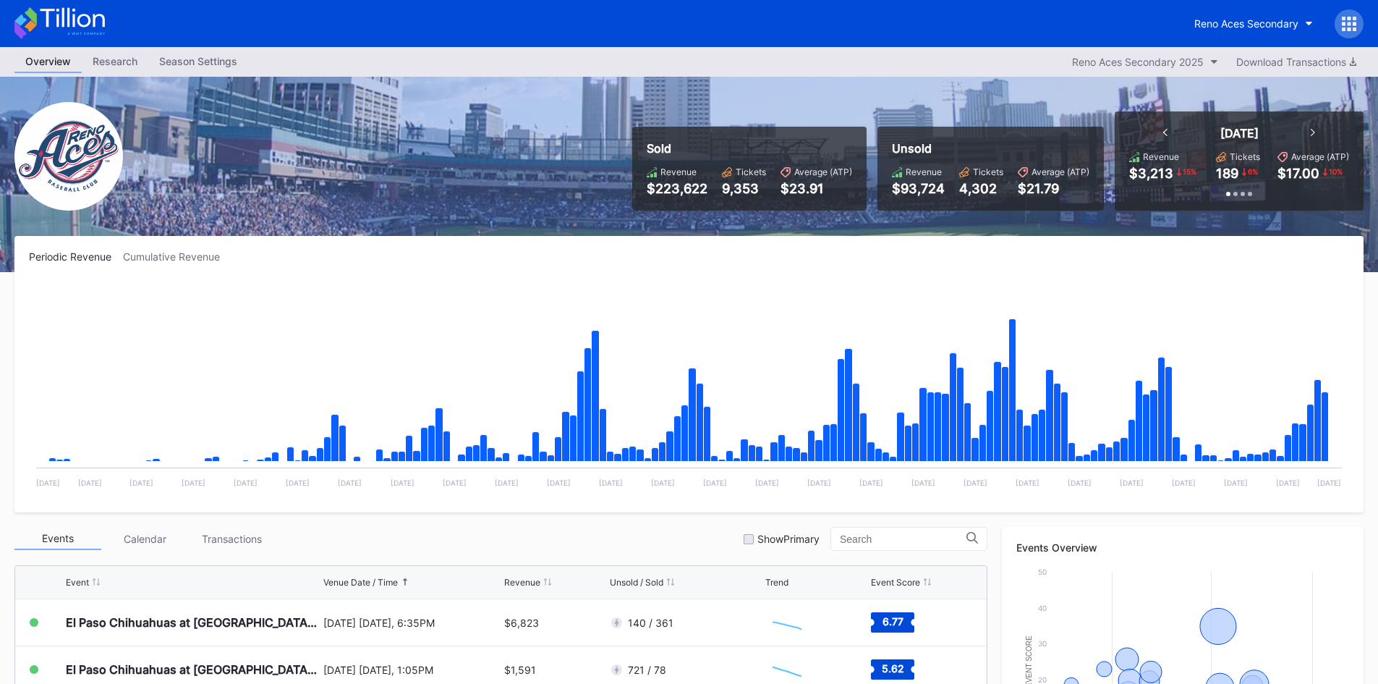
click at [54, 22] on icon at bounding box center [59, 23] width 90 height 32
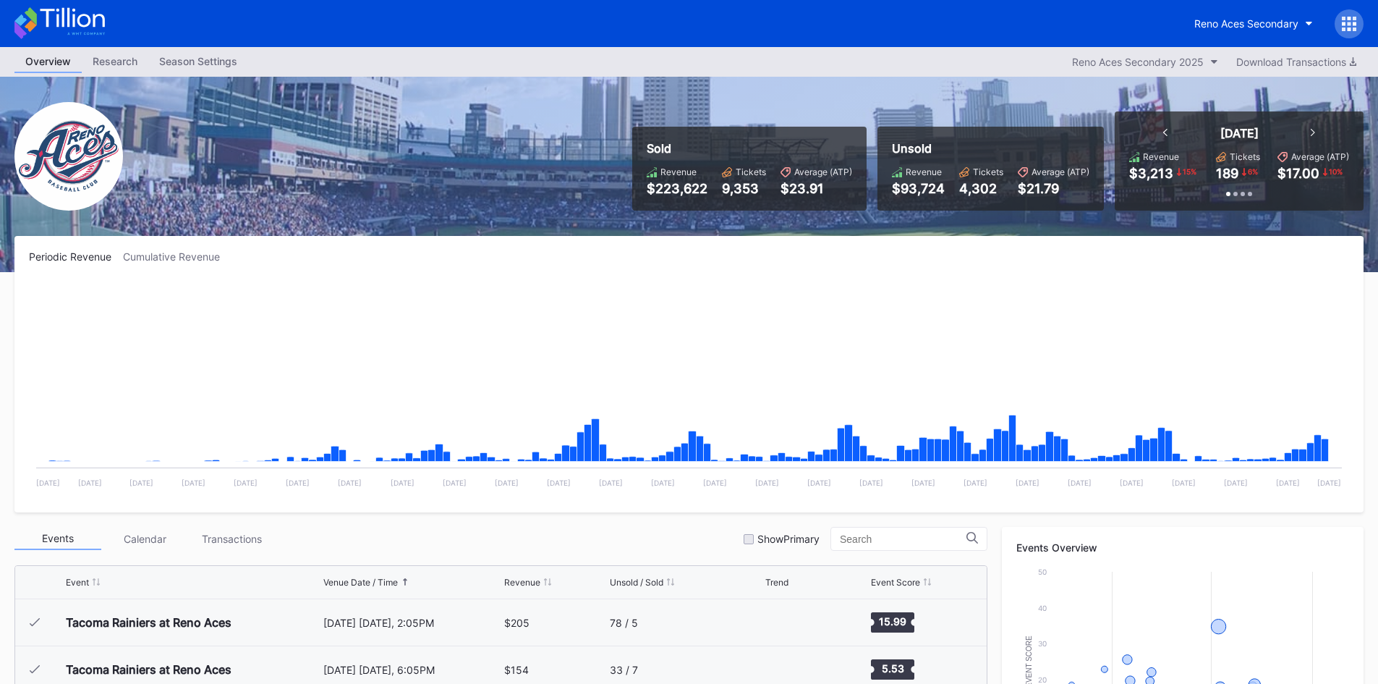
scroll to position [2915, 0]
